Goal: Find specific page/section: Find specific page/section

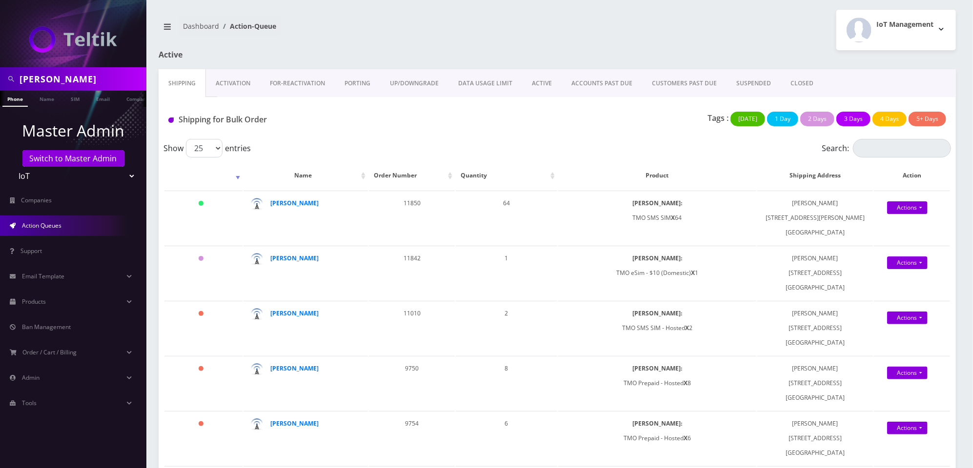
click at [93, 82] on input "[PERSON_NAME]" at bounding box center [82, 79] width 124 height 19
type input "pax"
click at [41, 103] on link "Name" at bounding box center [47, 99] width 24 height 16
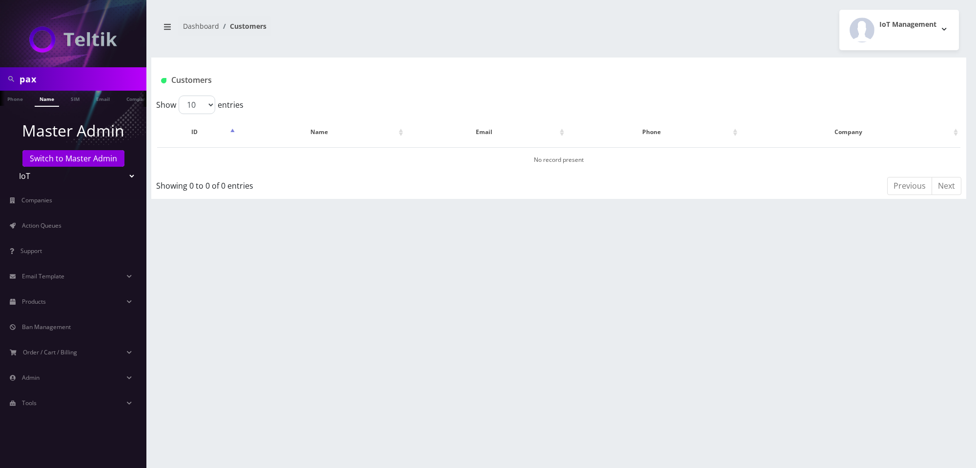
click at [81, 81] on input "pax" at bounding box center [82, 79] width 124 height 19
click at [65, 74] on input "pax" at bounding box center [82, 79] width 124 height 19
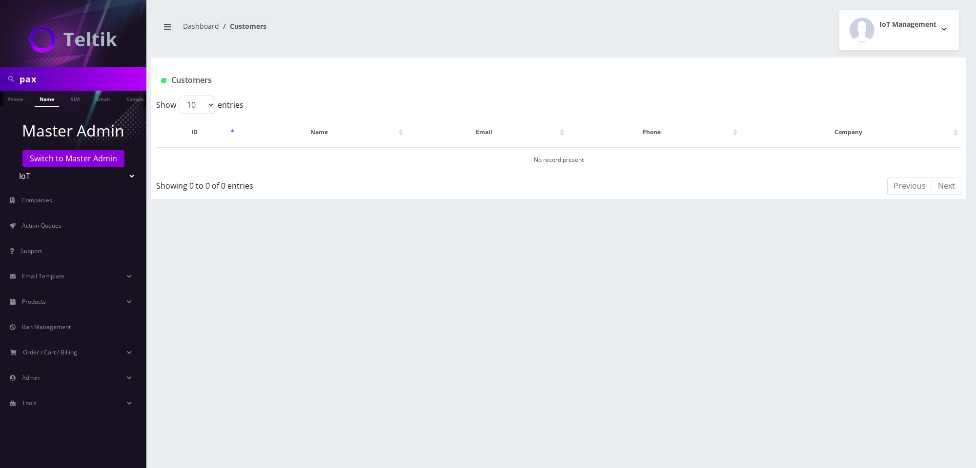
click at [65, 74] on input "pax" at bounding box center [82, 79] width 124 height 19
paste input "[PERSON_NAME]"
type input "[PERSON_NAME]"
click at [37, 101] on link "Name" at bounding box center [47, 99] width 24 height 16
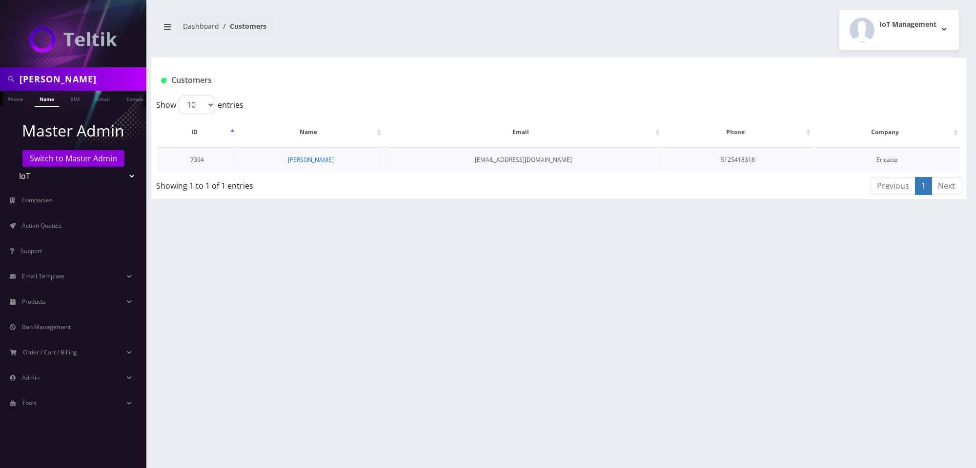
click at [317, 164] on td "[PERSON_NAME]" at bounding box center [310, 159] width 145 height 25
click at [319, 158] on link "[PERSON_NAME]" at bounding box center [311, 160] width 46 height 8
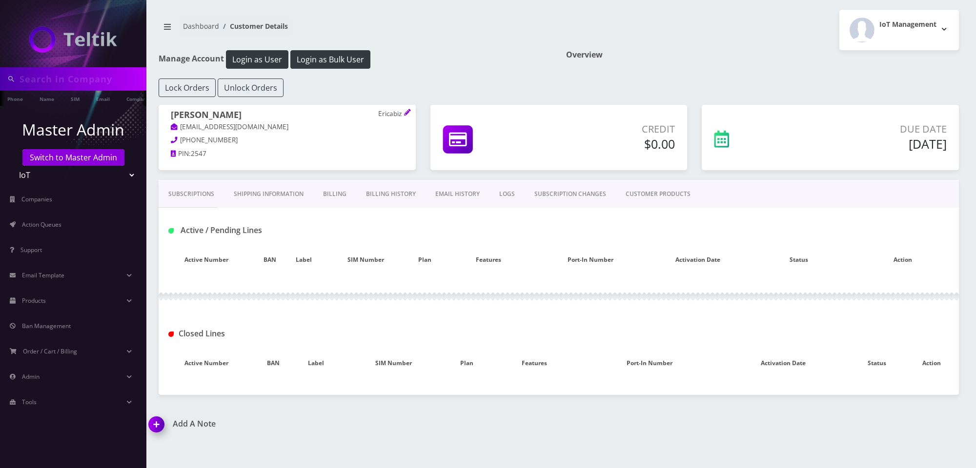
type input "[PERSON_NAME]"
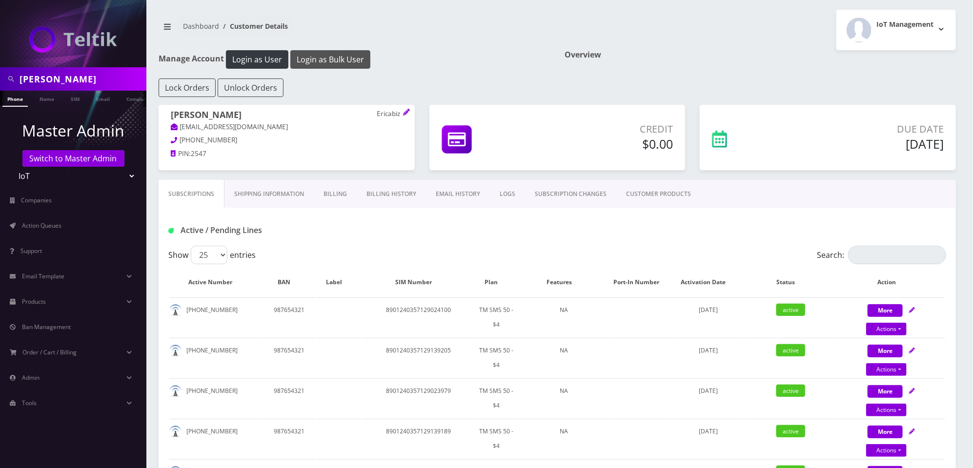
click at [348, 62] on button "Login as Bulk User" at bounding box center [330, 59] width 80 height 19
